Goal: Information Seeking & Learning: Learn about a topic

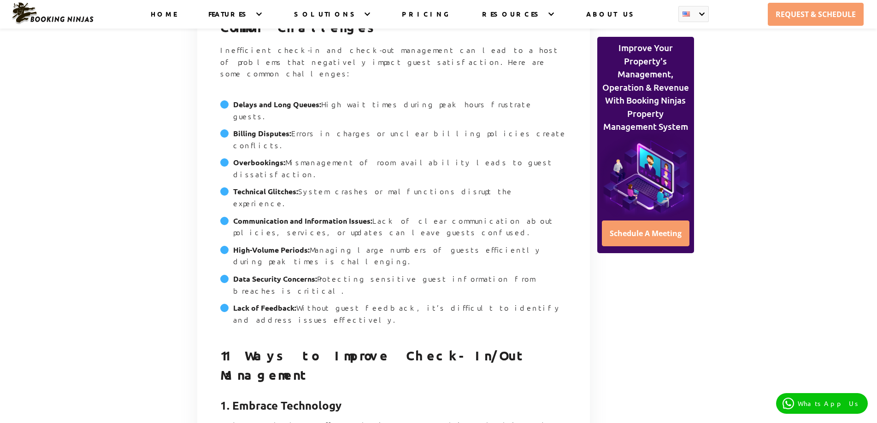
scroll to position [1382, 0]
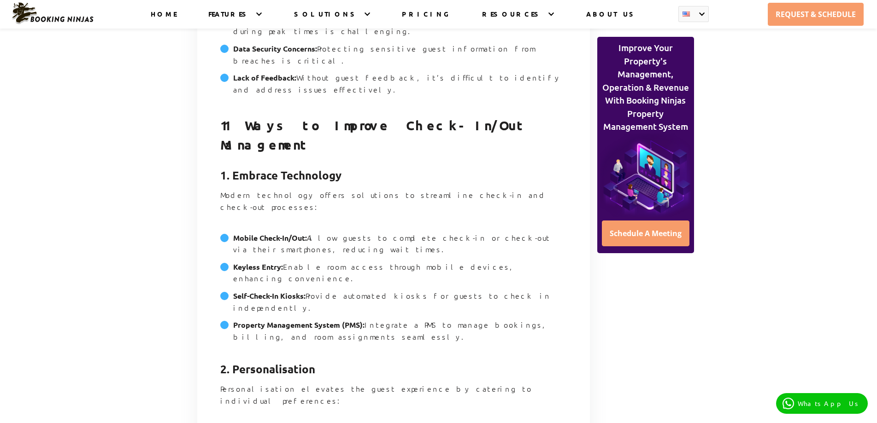
scroll to position [1612, 0]
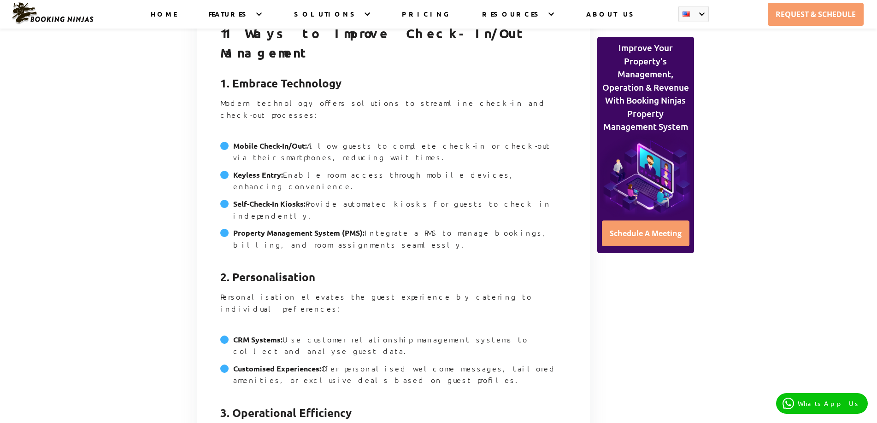
drag, startPoint x: 295, startPoint y: 164, endPoint x: 345, endPoint y: 191, distance: 56.7
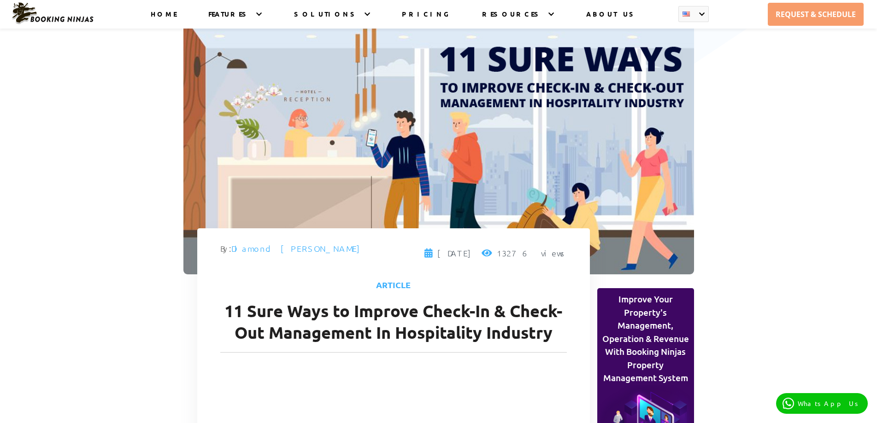
scroll to position [138, 0]
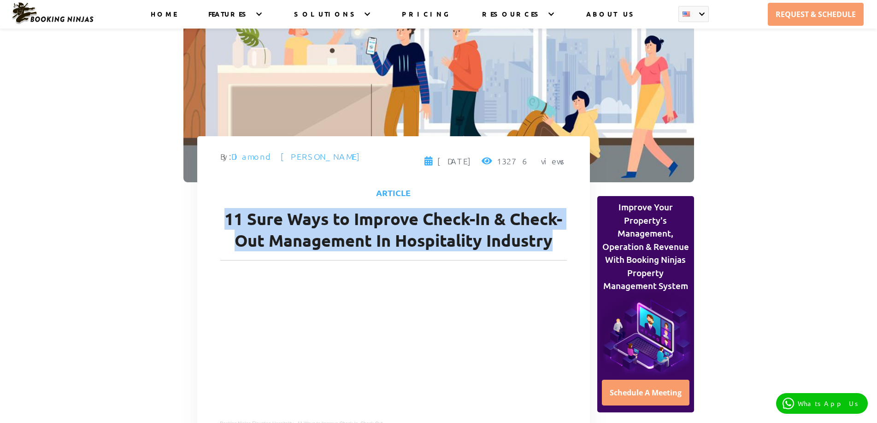
drag, startPoint x: 552, startPoint y: 247, endPoint x: 202, endPoint y: 217, distance: 351.4
copy h1 "11 Sure Ways to Improve Check-In & Check-Out Management In Hospitality Industry"
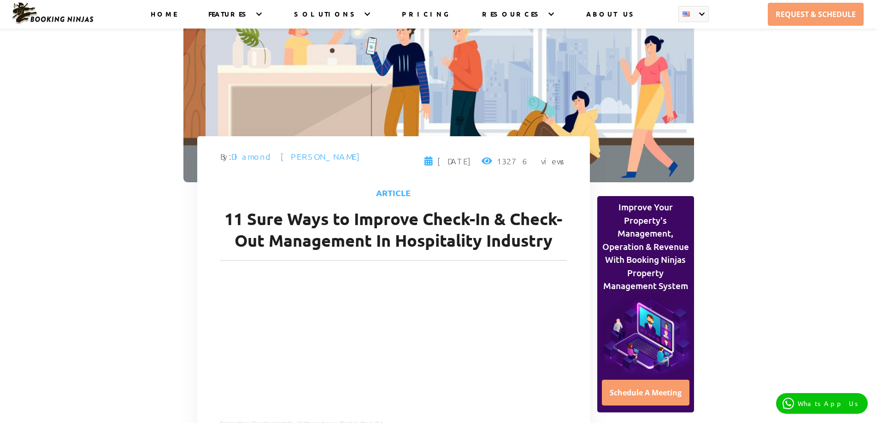
drag, startPoint x: 311, startPoint y: 160, endPoint x: 234, endPoint y: 160, distance: 77.9
click at [234, 160] on div "By: [PERSON_NAME]. [PERSON_NAME]" at bounding box center [318, 161] width 197 height 23
copy link "Diamond. [PERSON_NAME]"
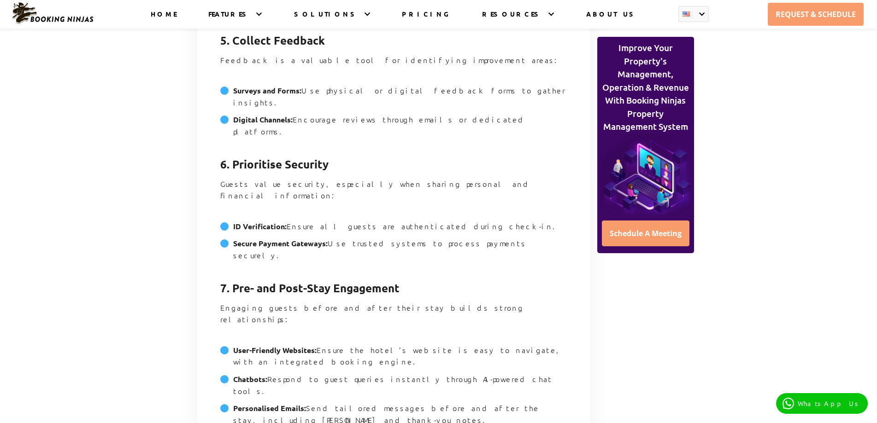
scroll to position [2396, 0]
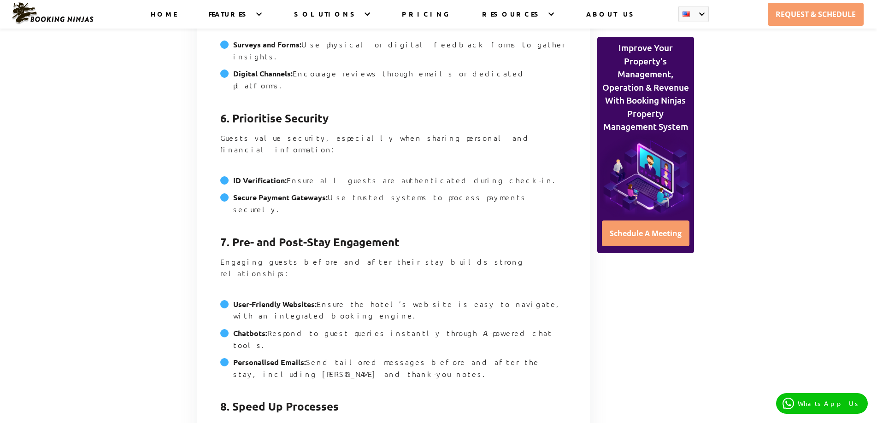
drag, startPoint x: 278, startPoint y: 256, endPoint x: 323, endPoint y: 175, distance: 93.4
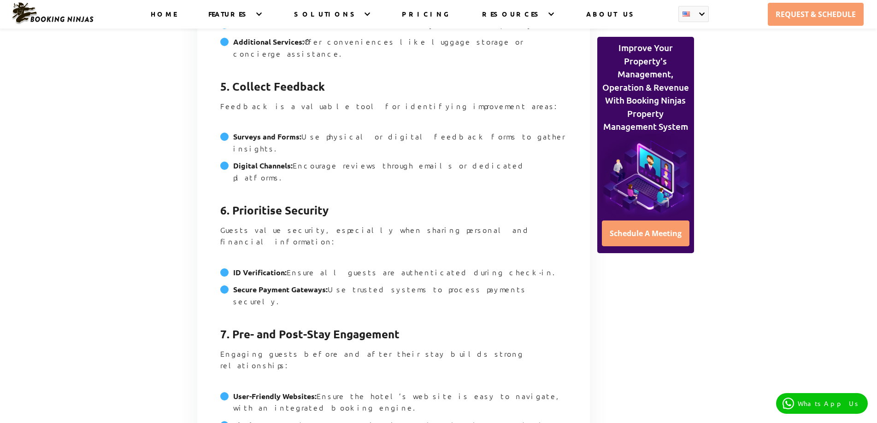
scroll to position [2257, 0]
